Goal: Task Accomplishment & Management: Manage account settings

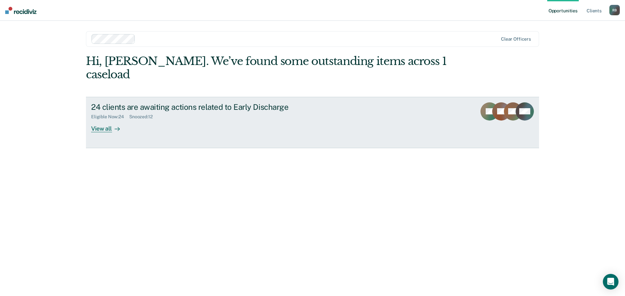
click at [100, 120] on div "View all" at bounding box center [109, 126] width 36 height 13
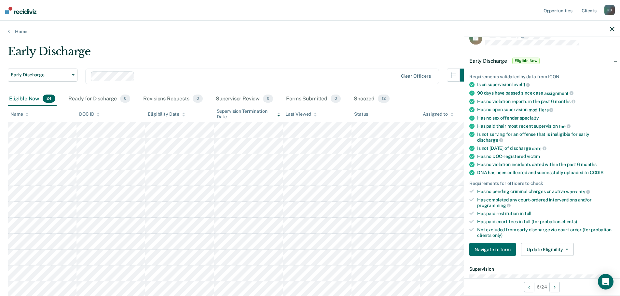
scroll to position [98, 0]
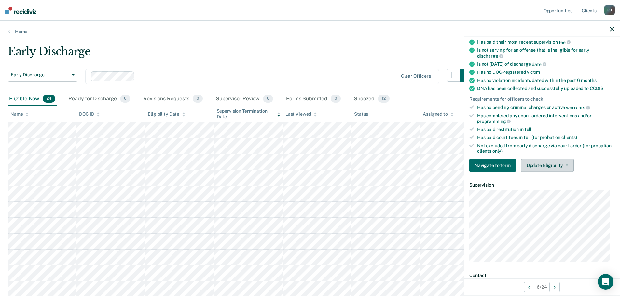
click at [566, 164] on button "Update Eligibility" at bounding box center [547, 165] width 53 height 13
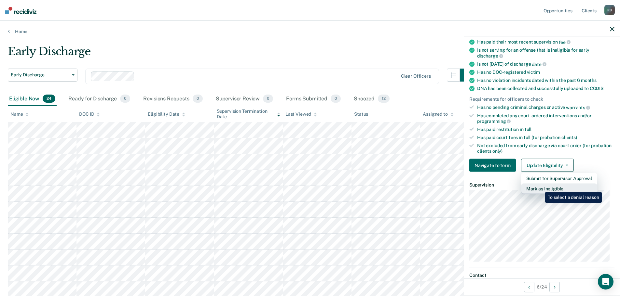
click at [540, 187] on button "Mark as Ineligible" at bounding box center [559, 189] width 76 height 10
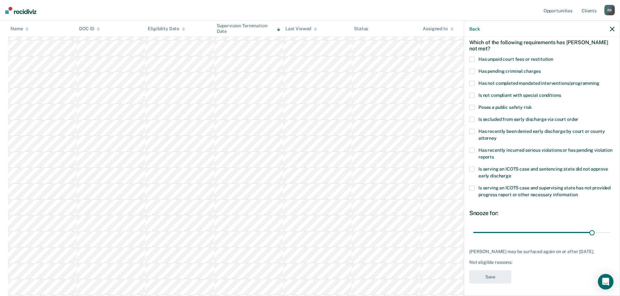
scroll to position [163, 0]
click at [476, 59] on label "Has unpaid court fees or restitution" at bounding box center [541, 60] width 145 height 7
click at [553, 57] on input "Has unpaid court fees or restitution" at bounding box center [553, 57] width 0 height 0
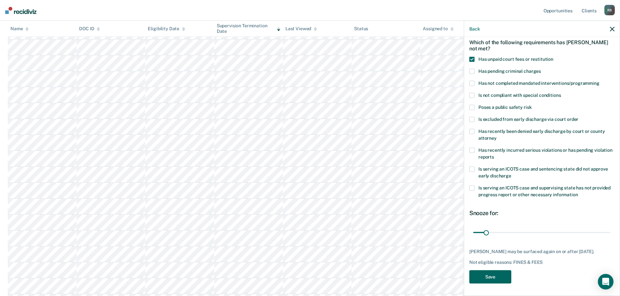
click at [489, 275] on button "Save" at bounding box center [490, 276] width 42 height 13
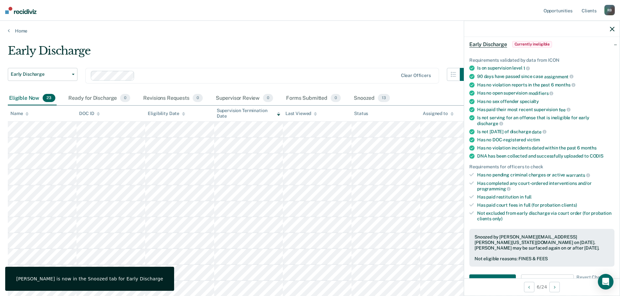
scroll to position [0, 0]
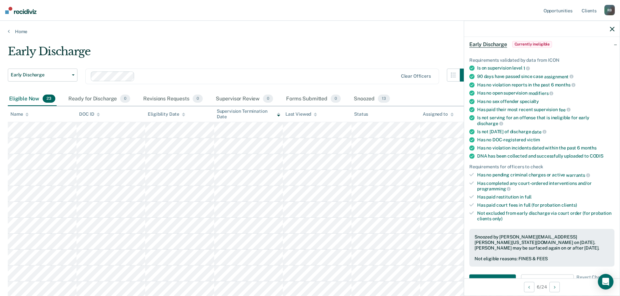
click at [611, 30] on icon "button" at bounding box center [612, 29] width 5 height 5
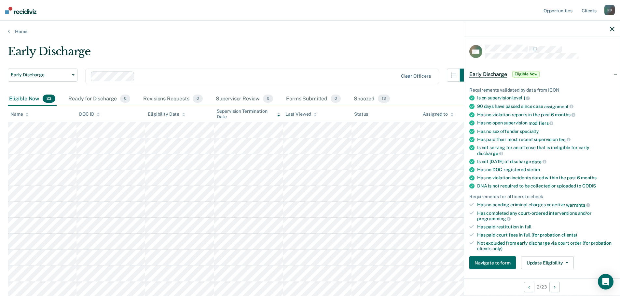
click at [614, 28] on icon "button" at bounding box center [612, 29] width 5 height 5
click at [612, 29] on icon "button" at bounding box center [612, 29] width 5 height 5
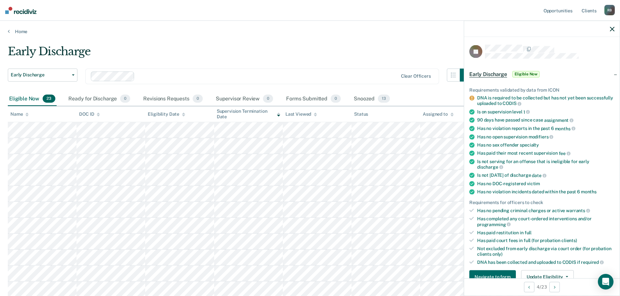
click at [612, 28] on icon "button" at bounding box center [612, 29] width 5 height 5
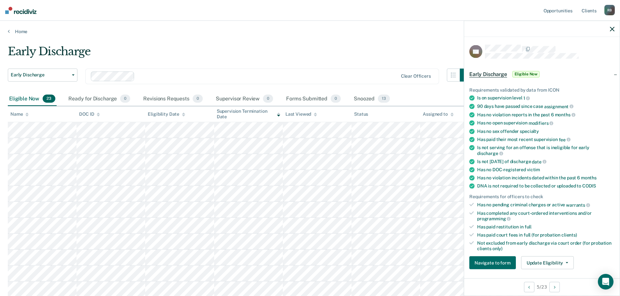
click at [612, 29] on icon "button" at bounding box center [612, 29] width 5 height 5
click at [611, 29] on icon "button" at bounding box center [612, 29] width 5 height 5
click at [611, 30] on icon "button" at bounding box center [612, 29] width 5 height 5
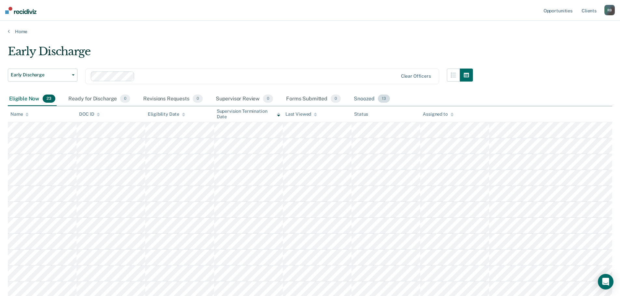
click at [361, 98] on div "Snoozed 13" at bounding box center [371, 99] width 39 height 14
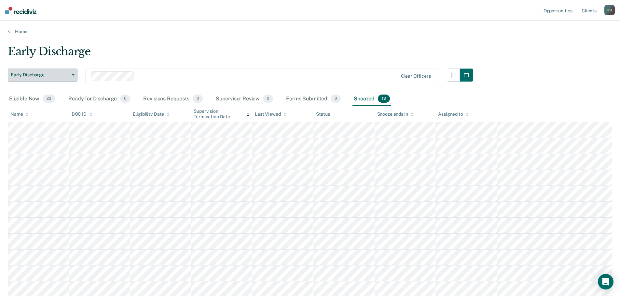
click at [74, 74] on button "Early Discharge" at bounding box center [43, 75] width 70 height 13
click at [48, 98] on span "23" at bounding box center [49, 99] width 13 height 8
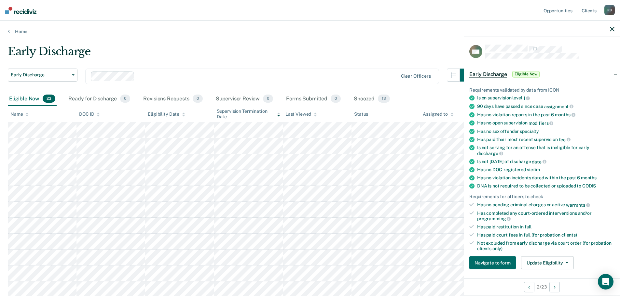
click at [526, 72] on span "Eligible Now" at bounding box center [526, 74] width 28 height 7
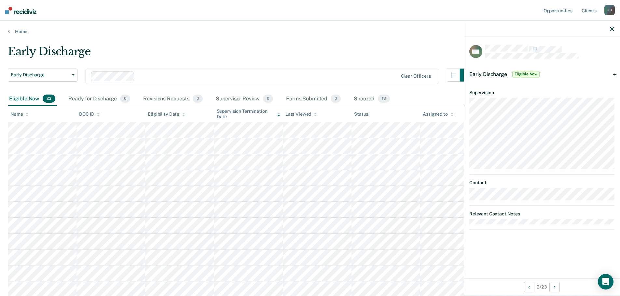
click at [523, 73] on span "Eligible Now" at bounding box center [526, 74] width 28 height 7
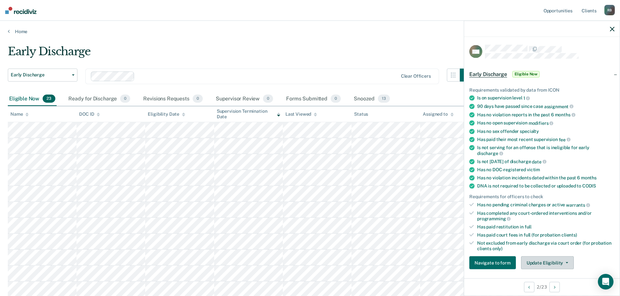
click at [564, 261] on button "Update Eligibility" at bounding box center [547, 263] width 53 height 13
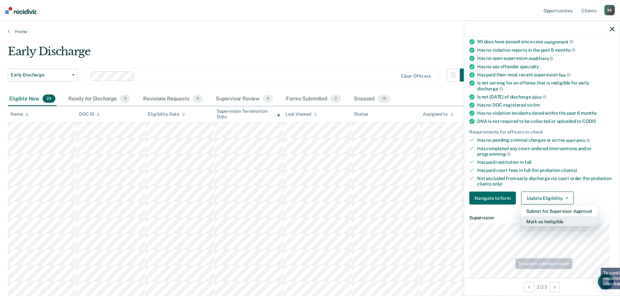
scroll to position [67, 0]
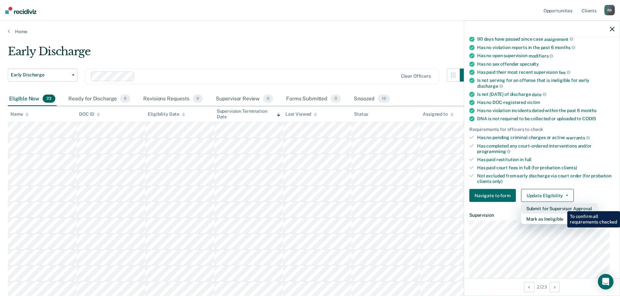
click at [562, 207] on button "Submit for Supervisor Approval" at bounding box center [559, 209] width 76 height 10
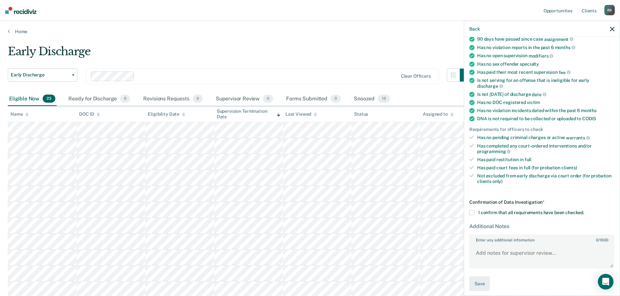
click at [472, 212] on span at bounding box center [471, 213] width 5 height 5
click at [584, 211] on input "I confirm that all requirements have been checked." at bounding box center [584, 211] width 0 height 0
click at [480, 284] on button "Save" at bounding box center [479, 284] width 20 height 15
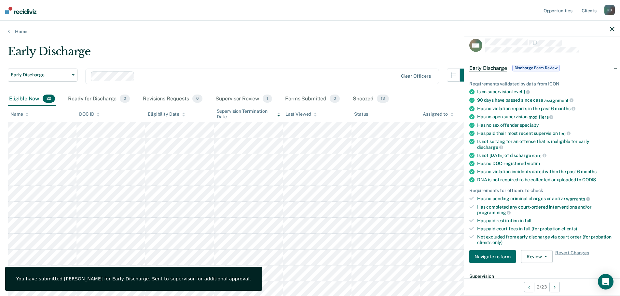
scroll to position [0, 0]
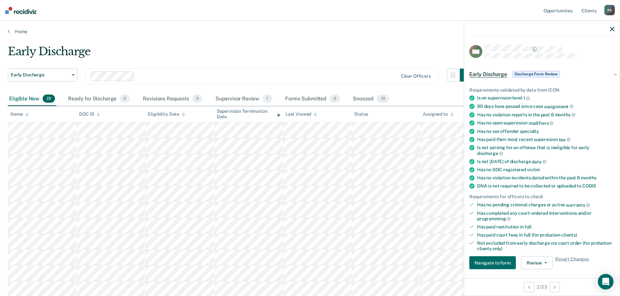
click at [610, 29] on icon "button" at bounding box center [612, 29] width 5 height 5
click at [526, 72] on span "Eligible Now" at bounding box center [526, 74] width 28 height 7
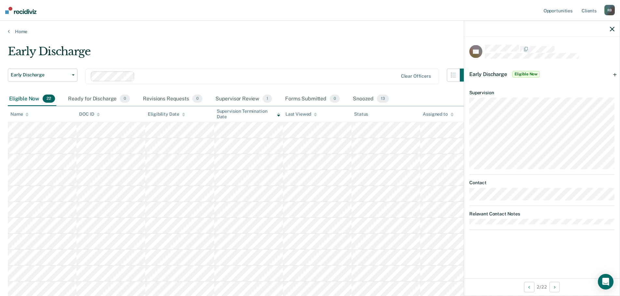
click at [491, 73] on span "Early Discharge" at bounding box center [488, 74] width 38 height 6
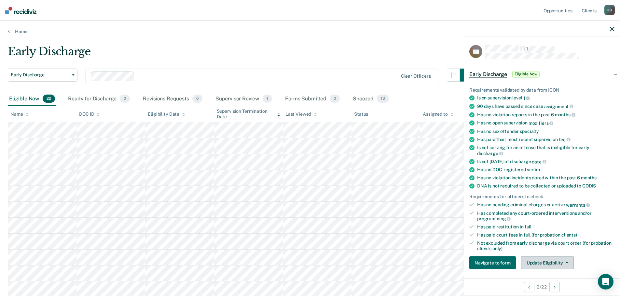
click at [551, 261] on button "Update Eligibility" at bounding box center [547, 263] width 53 height 13
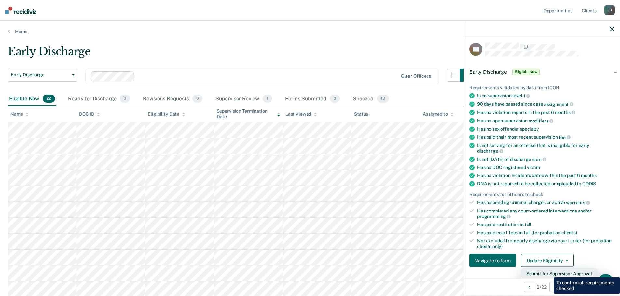
click at [549, 273] on button "Submit for Supervisor Approval" at bounding box center [559, 274] width 76 height 10
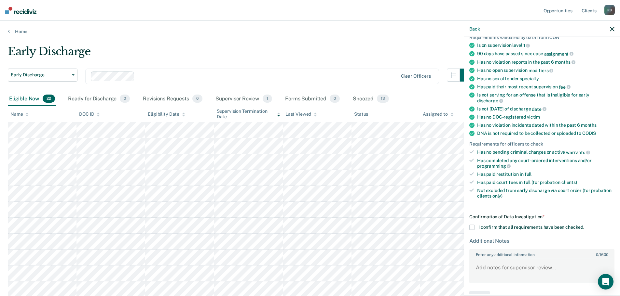
scroll to position [67, 0]
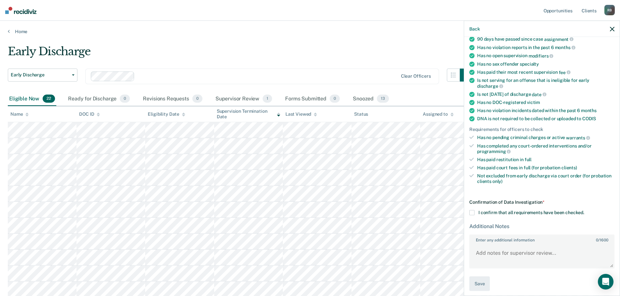
click at [472, 213] on span at bounding box center [471, 213] width 5 height 5
click at [584, 211] on input "I confirm that all requirements have been checked." at bounding box center [584, 211] width 0 height 0
click at [478, 282] on button "Save" at bounding box center [479, 284] width 20 height 15
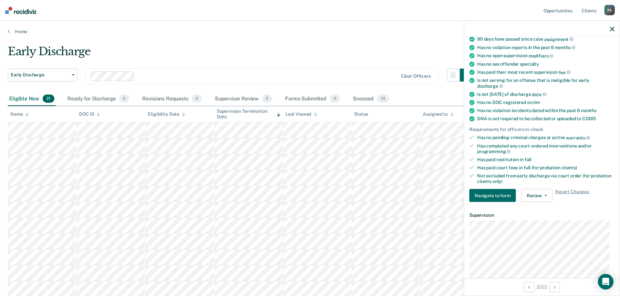
click at [613, 30] on icon "button" at bounding box center [612, 29] width 5 height 5
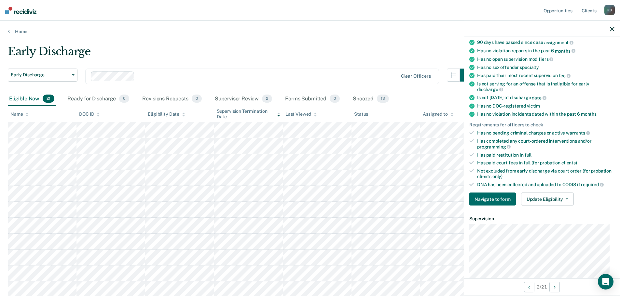
scroll to position [98, 0]
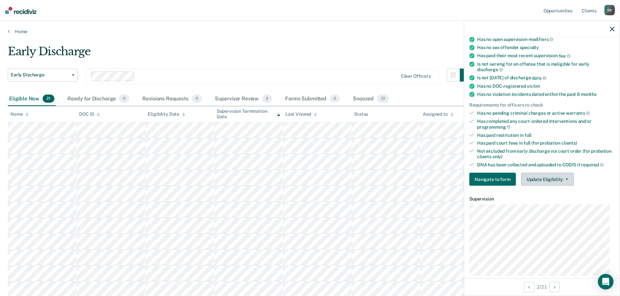
click at [553, 178] on button "Update Eligibility" at bounding box center [547, 179] width 53 height 13
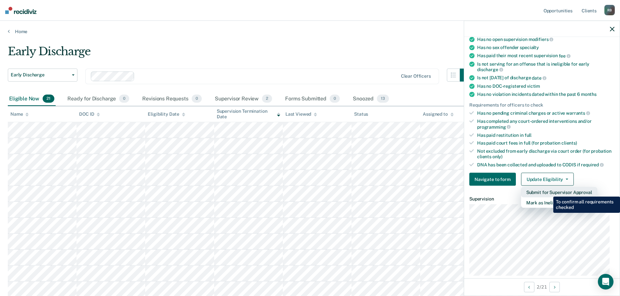
click at [548, 192] on button "Submit for Supervisor Approval" at bounding box center [559, 192] width 76 height 10
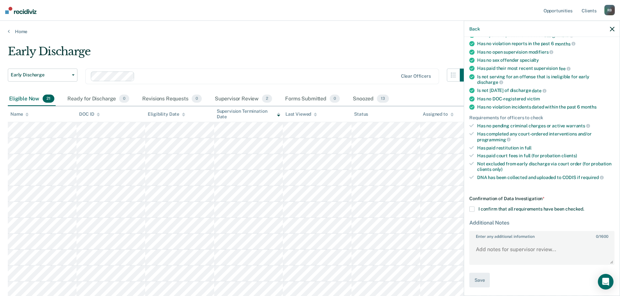
click at [470, 210] on span at bounding box center [471, 209] width 5 height 5
click at [584, 207] on input "I confirm that all requirements have been checked." at bounding box center [584, 207] width 0 height 0
click at [479, 278] on button "Save" at bounding box center [479, 280] width 20 height 15
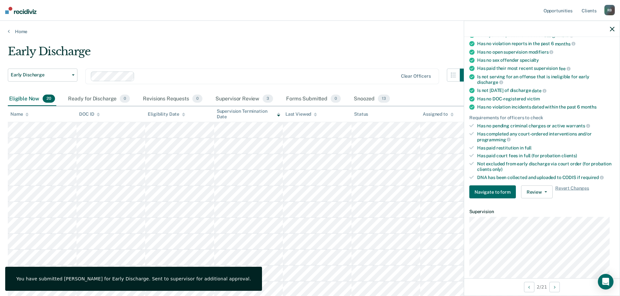
click at [612, 30] on icon "button" at bounding box center [612, 29] width 5 height 5
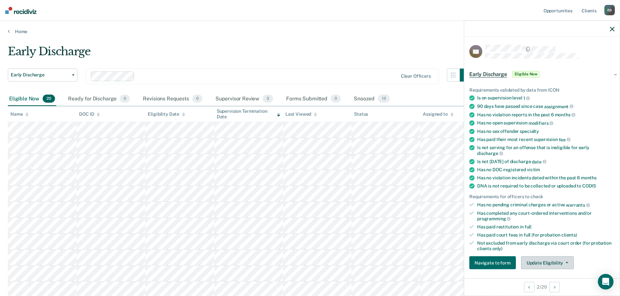
click at [532, 261] on button "Update Eligibility" at bounding box center [547, 263] width 53 height 13
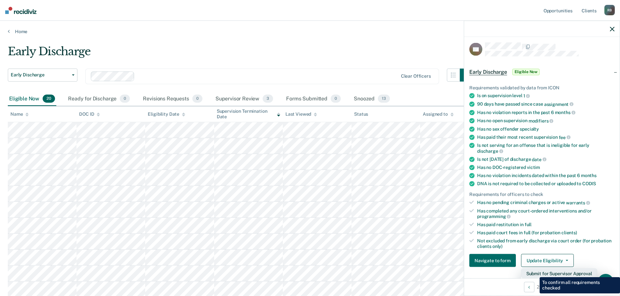
click at [535, 272] on button "Submit for Supervisor Approval" at bounding box center [559, 274] width 76 height 10
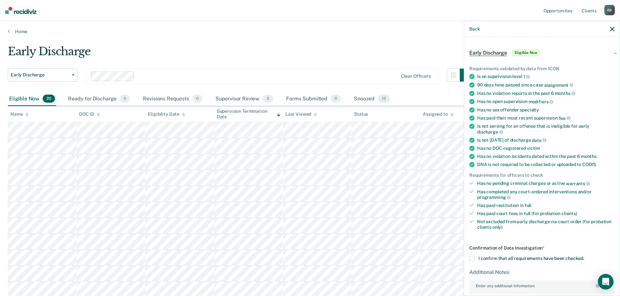
scroll to position [71, 0]
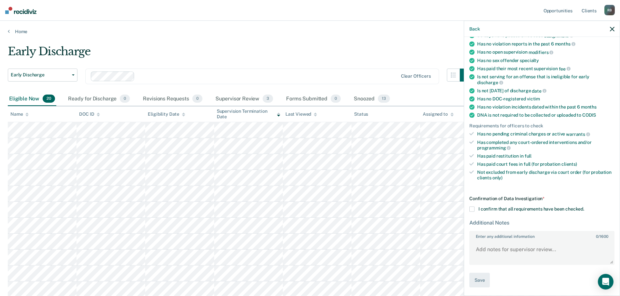
click at [473, 209] on span at bounding box center [471, 209] width 5 height 5
click at [584, 207] on input "I confirm that all requirements have been checked." at bounding box center [584, 207] width 0 height 0
click at [478, 279] on button "Save" at bounding box center [479, 280] width 20 height 15
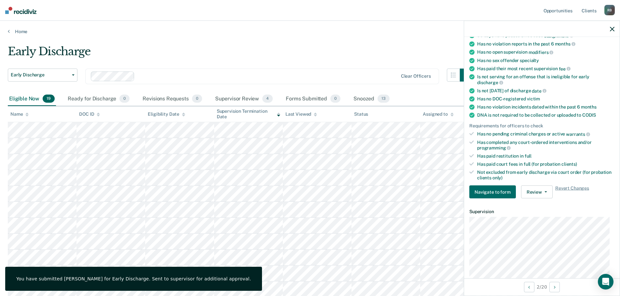
click at [613, 28] on icon "button" at bounding box center [612, 29] width 5 height 5
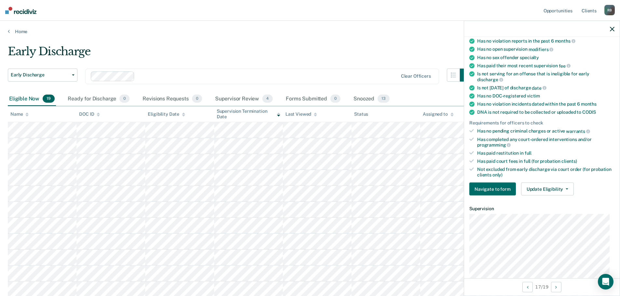
scroll to position [0, 0]
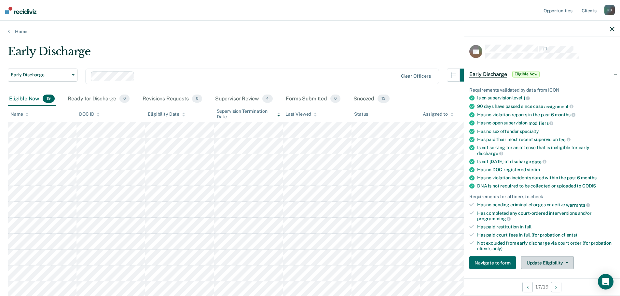
click at [566, 263] on icon "button" at bounding box center [567, 263] width 3 height 1
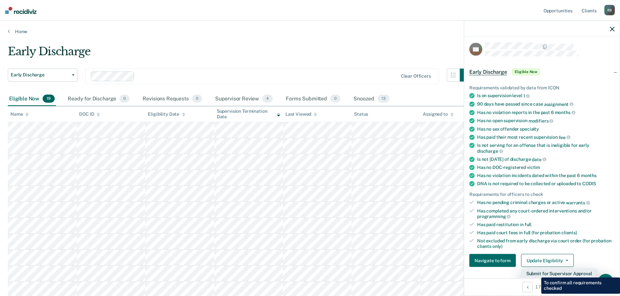
click at [536, 273] on button "Submit for Supervisor Approval" at bounding box center [559, 274] width 76 height 10
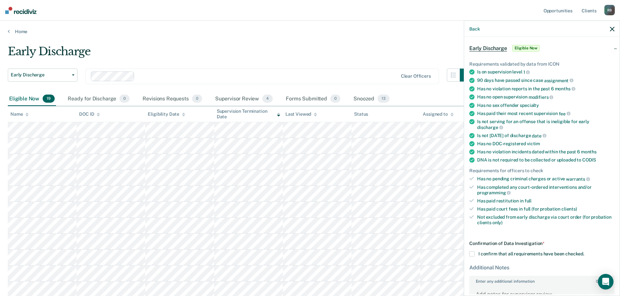
scroll to position [71, 0]
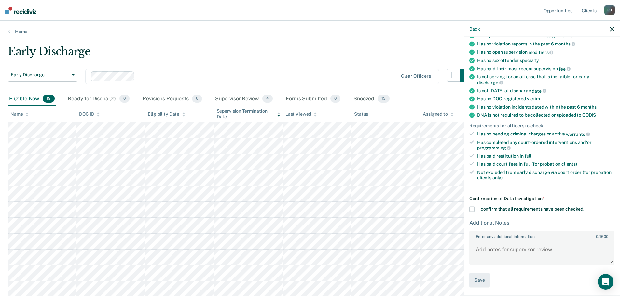
click at [472, 208] on span at bounding box center [471, 209] width 5 height 5
click at [584, 207] on input "I confirm that all requirements have been checked." at bounding box center [584, 207] width 0 height 0
click at [480, 278] on button "Save" at bounding box center [479, 280] width 20 height 15
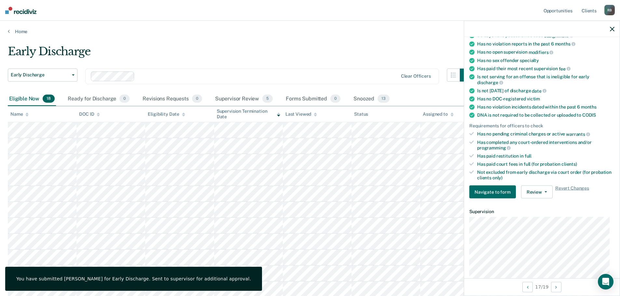
click at [612, 28] on icon "button" at bounding box center [612, 29] width 5 height 5
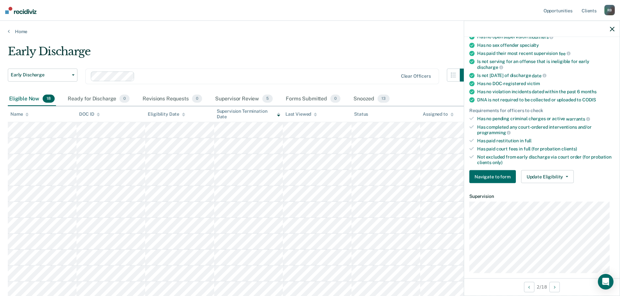
scroll to position [98, 0]
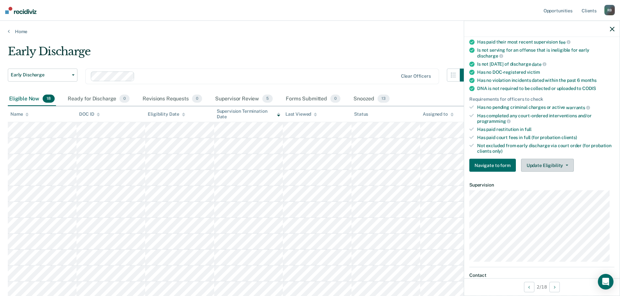
click at [567, 164] on button "Update Eligibility" at bounding box center [547, 165] width 53 height 13
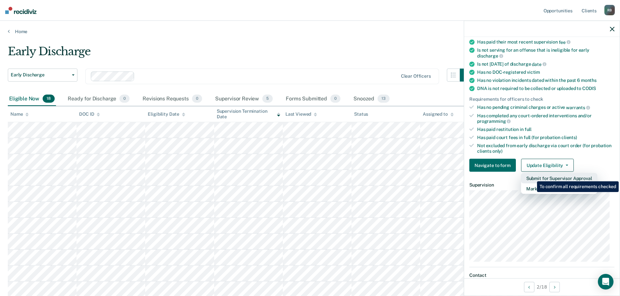
click at [532, 176] on button "Submit for Supervisor Approval" at bounding box center [559, 178] width 76 height 10
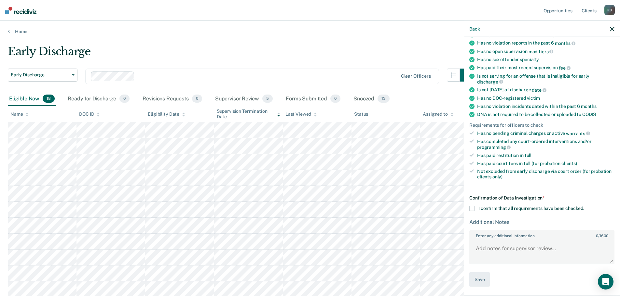
scroll to position [71, 0]
click at [472, 208] on span at bounding box center [471, 209] width 5 height 5
click at [584, 207] on input "I confirm that all requirements have been checked." at bounding box center [584, 207] width 0 height 0
click at [475, 278] on button "Save" at bounding box center [479, 280] width 20 height 15
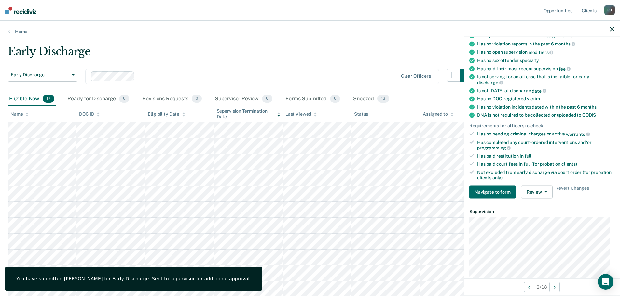
click at [612, 28] on icon "button" at bounding box center [612, 29] width 5 height 5
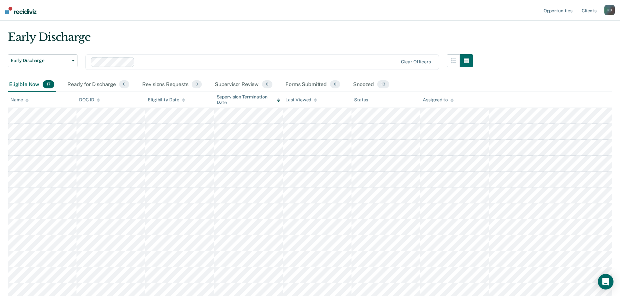
scroll to position [0, 0]
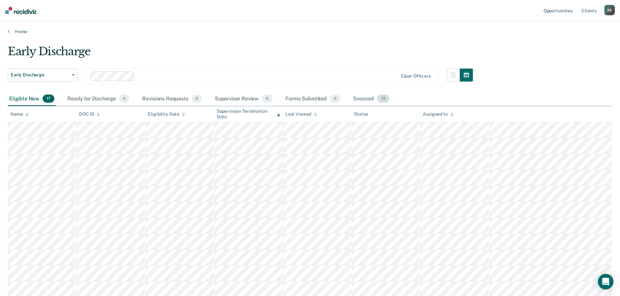
click at [366, 99] on div "Snoozed 13" at bounding box center [371, 99] width 39 height 14
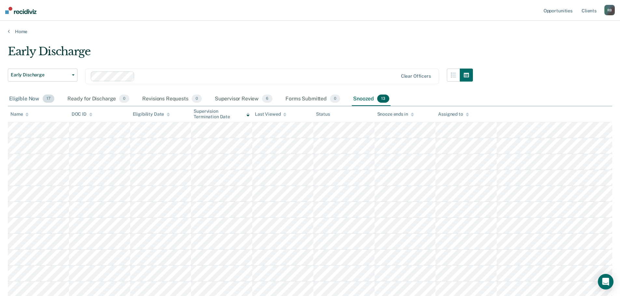
click at [26, 98] on div "Eligible Now 17" at bounding box center [32, 99] width 48 height 14
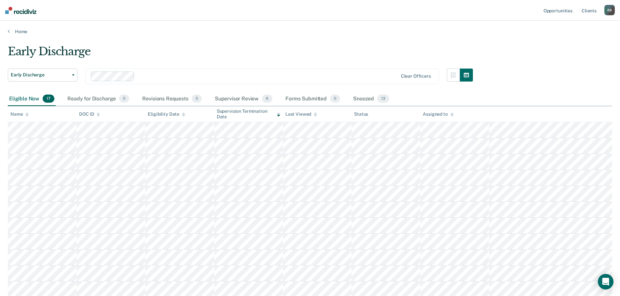
click at [610, 9] on div "R B" at bounding box center [609, 10] width 10 height 10
click at [566, 41] on link "Log Out" at bounding box center [583, 43] width 52 height 6
